Goal: Information Seeking & Learning: Check status

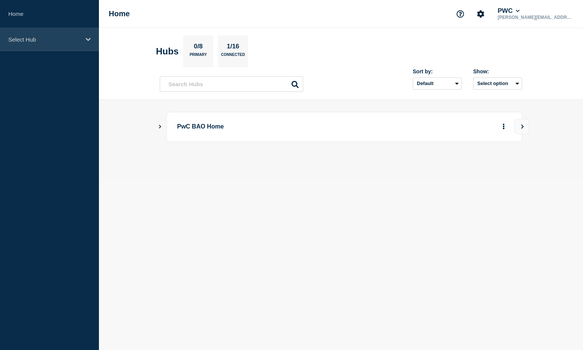
click at [31, 43] on div "Select Hub" at bounding box center [49, 39] width 99 height 23
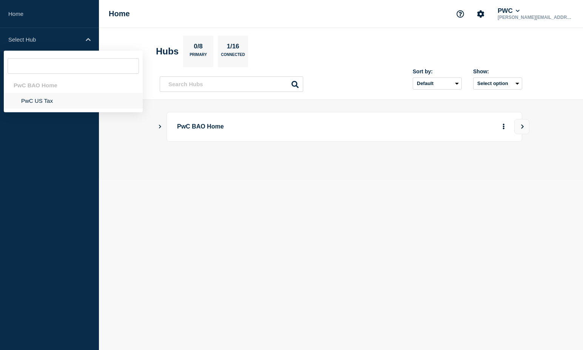
click at [31, 99] on li "PwC US Tax" at bounding box center [73, 100] width 139 height 15
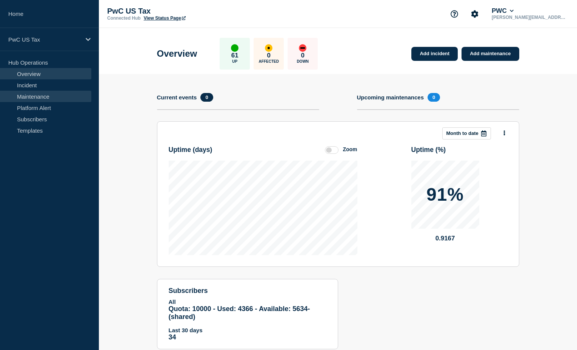
click at [55, 98] on link "Maintenance" at bounding box center [45, 96] width 91 height 11
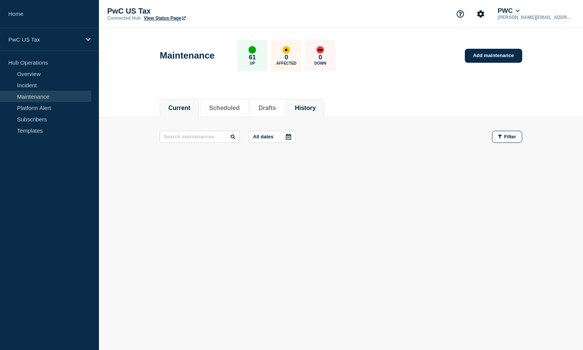
click at [315, 108] on button "History" at bounding box center [305, 108] width 21 height 7
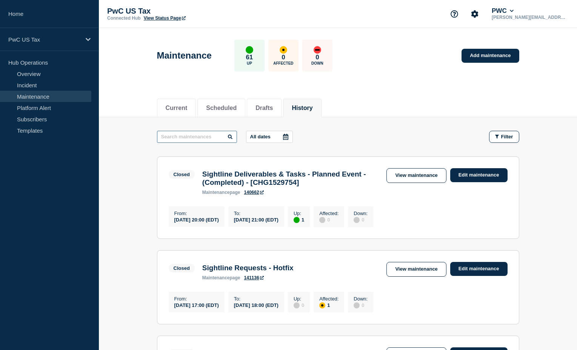
click at [181, 138] on input "text" at bounding box center [197, 137] width 80 height 12
paste input "CHG1527551"
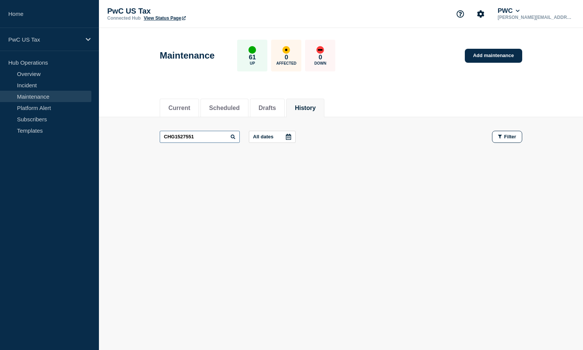
drag, startPoint x: 202, startPoint y: 133, endPoint x: 103, endPoint y: 134, distance: 99.3
click at [103, 134] on main "CHG1527551 All dates Filter" at bounding box center [341, 136] width 484 height 39
paste input "760"
click at [208, 136] on input "CHG1527760" at bounding box center [200, 137] width 80 height 12
drag, startPoint x: 210, startPoint y: 136, endPoint x: 120, endPoint y: 136, distance: 90.6
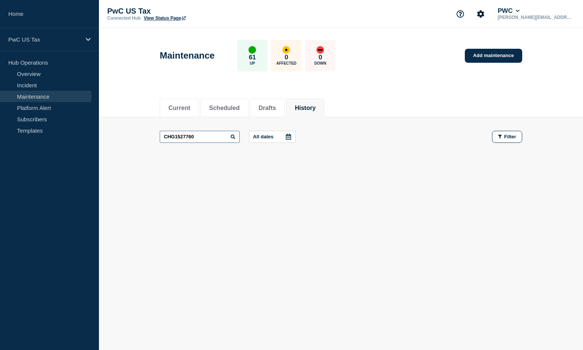
click at [120, 136] on main "CHG1527760 All dates Filter" at bounding box center [341, 136] width 484 height 39
paste input "862"
click at [191, 139] on input "CHG1527862" at bounding box center [200, 137] width 80 height 12
paste input "955"
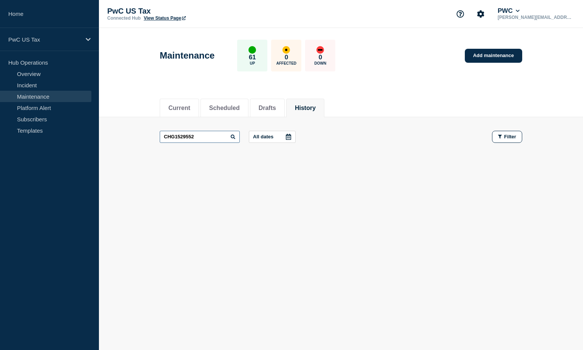
type input "CHG1529552"
